Goal: Transaction & Acquisition: Purchase product/service

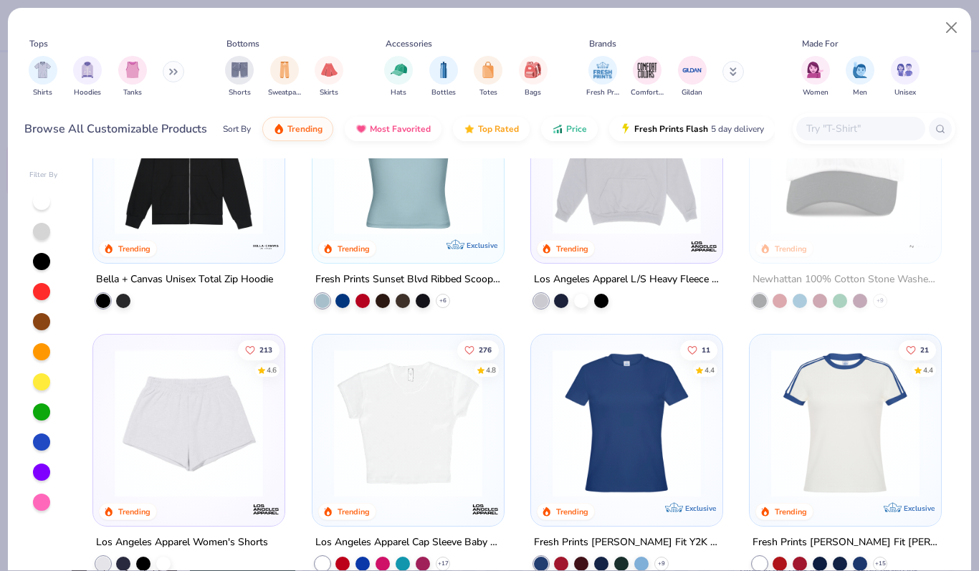
scroll to position [1405, 0]
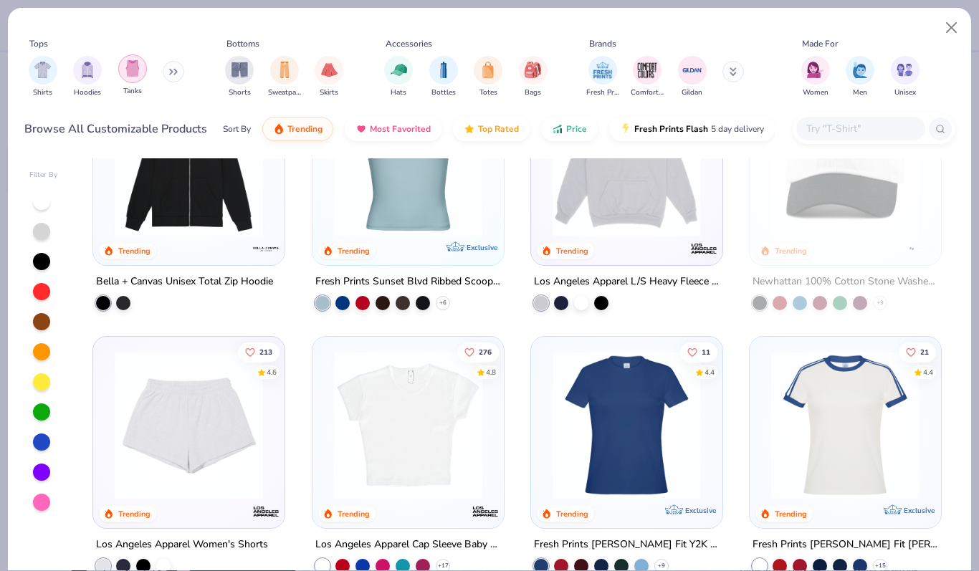
click at [127, 80] on div "filter for Tanks" at bounding box center [132, 68] width 29 height 29
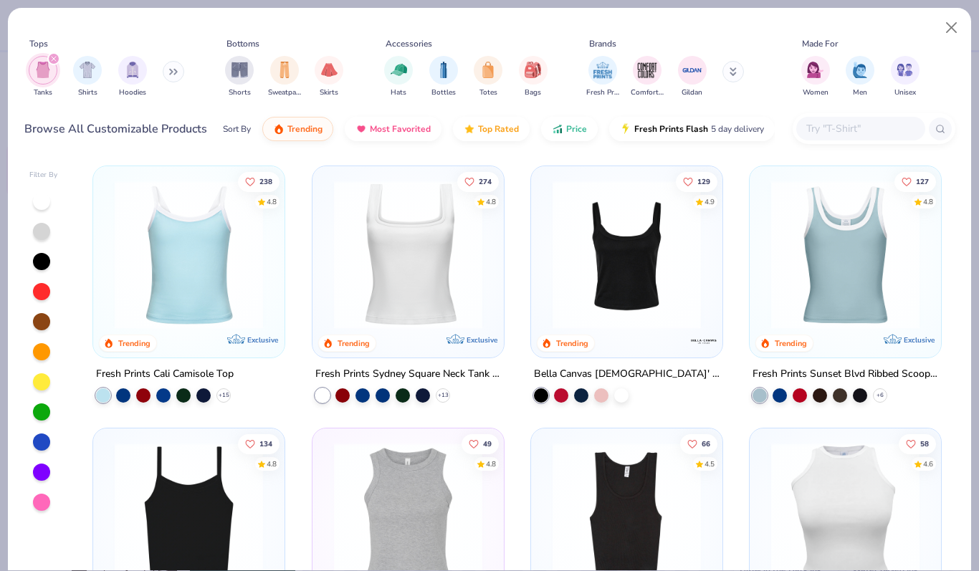
click at [195, 284] on img at bounding box center [189, 255] width 163 height 148
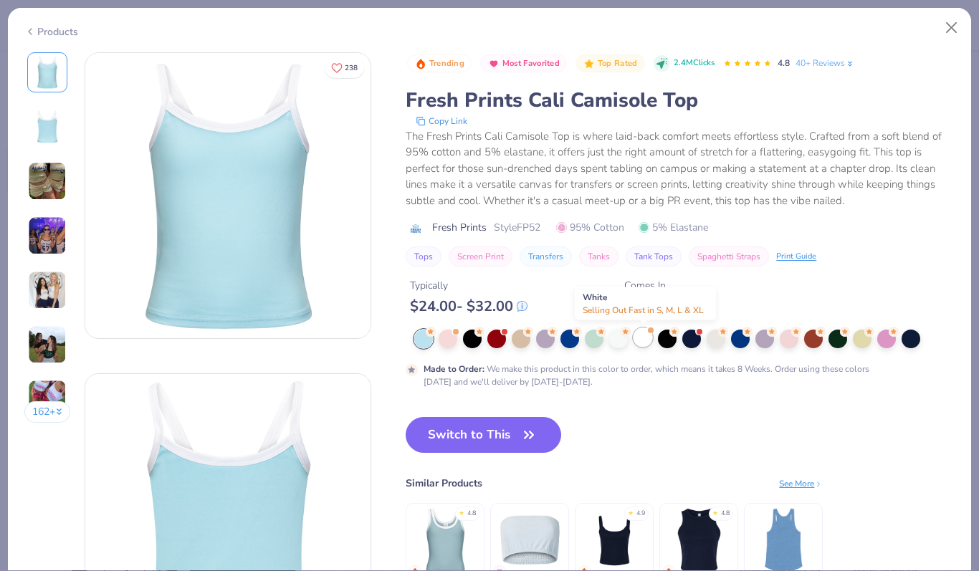
click at [646, 340] on div at bounding box center [643, 337] width 19 height 19
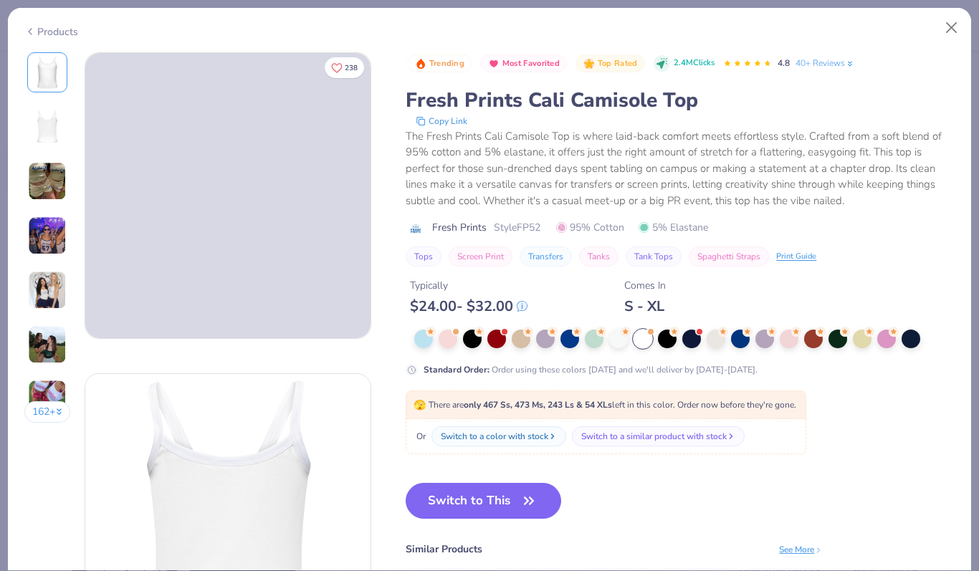
click at [42, 288] on img at bounding box center [47, 290] width 39 height 39
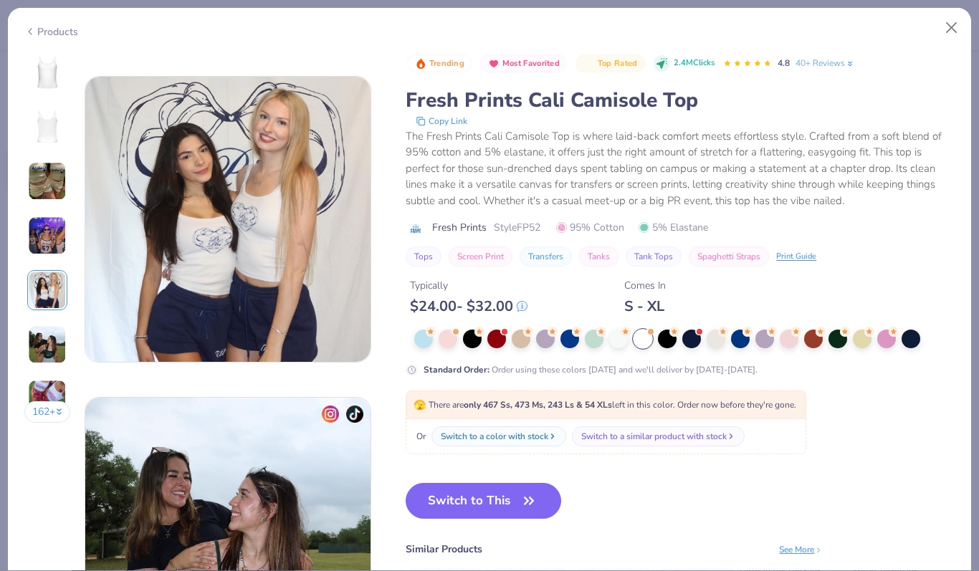
scroll to position [1254, 0]
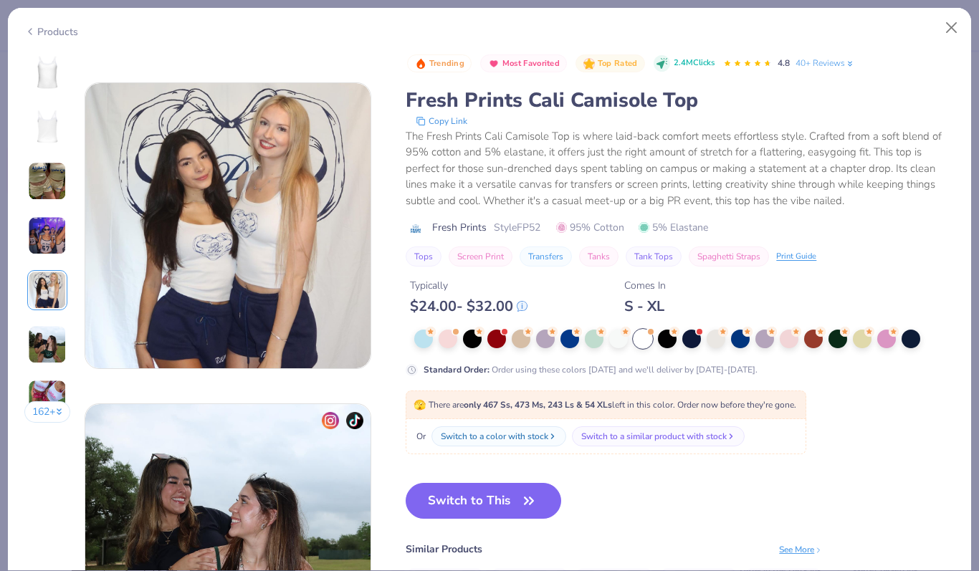
click at [49, 381] on img at bounding box center [47, 399] width 39 height 39
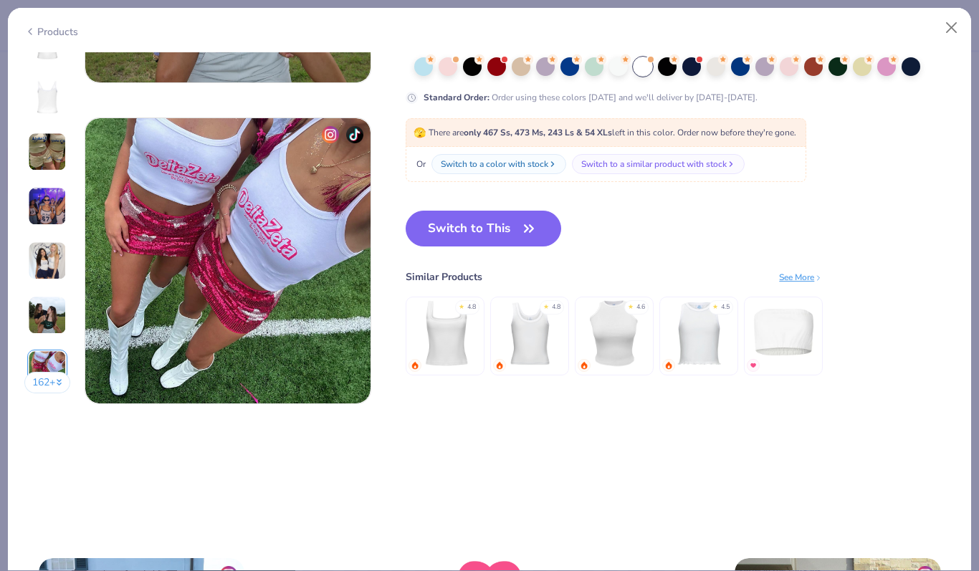
scroll to position [1861, 0]
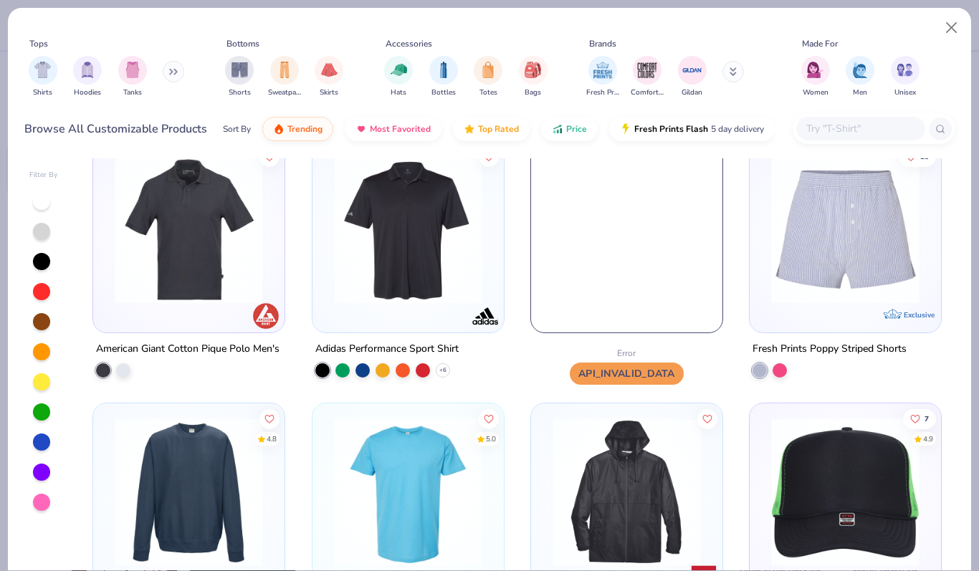
scroll to position [11110, 0]
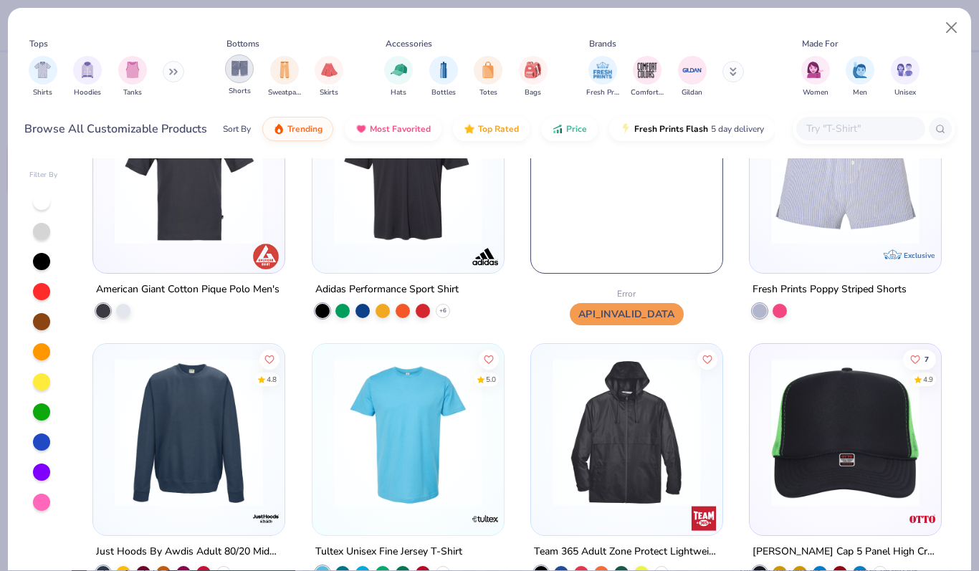
click at [237, 70] on img "filter for Shorts" at bounding box center [240, 68] width 16 height 16
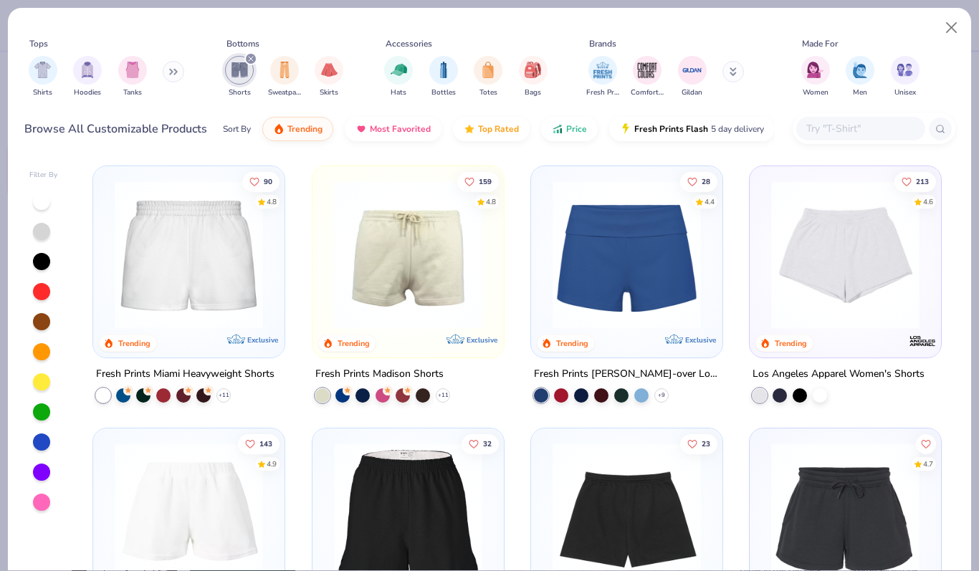
click at [606, 298] on img at bounding box center [626, 255] width 163 height 148
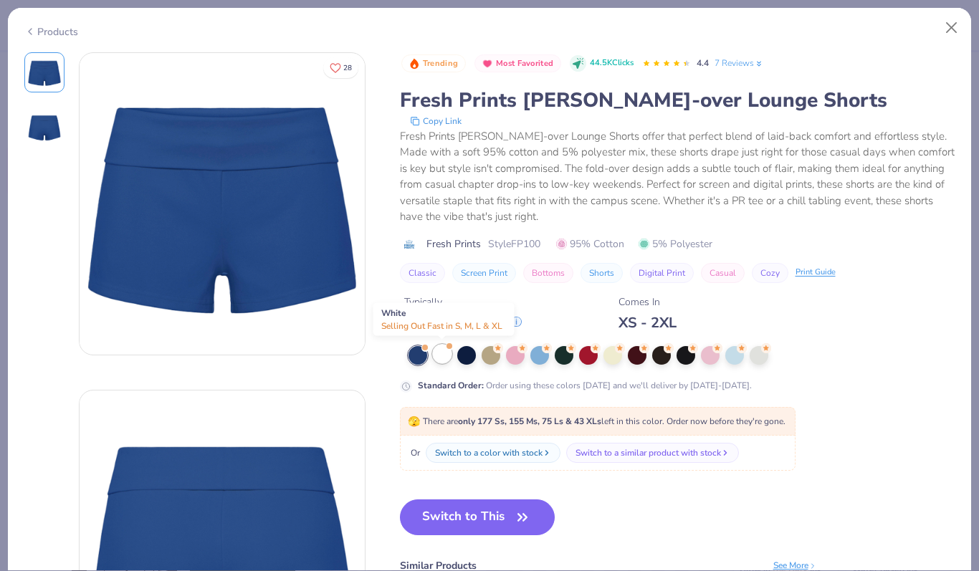
click at [443, 353] on div at bounding box center [442, 354] width 19 height 19
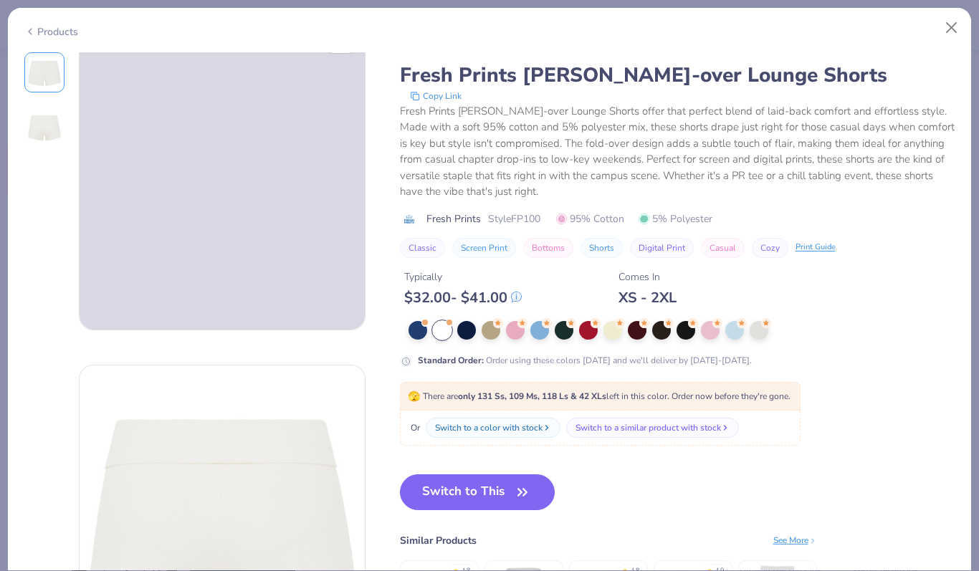
scroll to position [10, 0]
